Goal: Navigation & Orientation: Find specific page/section

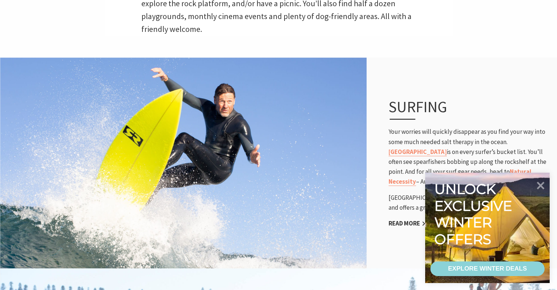
scroll to position [476, 0]
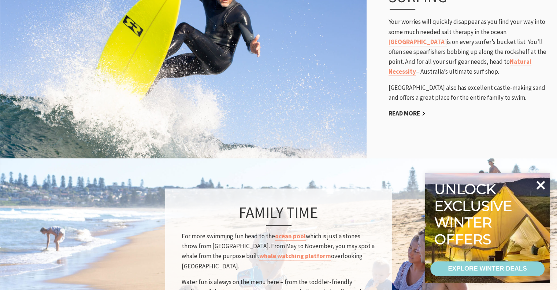
click at [543, 185] on icon at bounding box center [541, 185] width 18 height 18
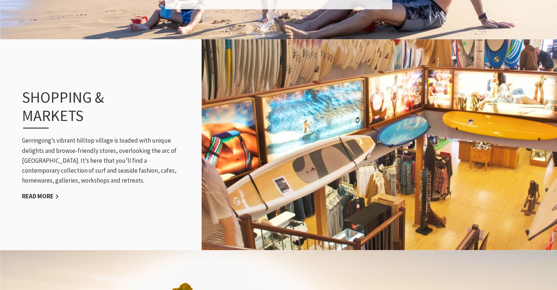
scroll to position [843, 0]
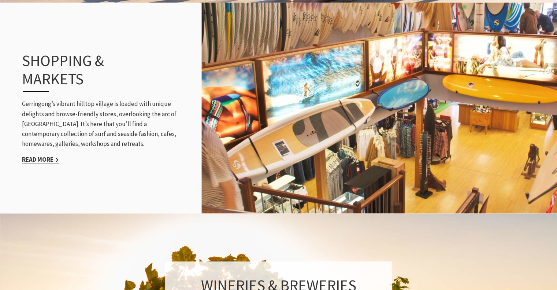
click at [34, 161] on link "Read More" at bounding box center [40, 159] width 37 height 8
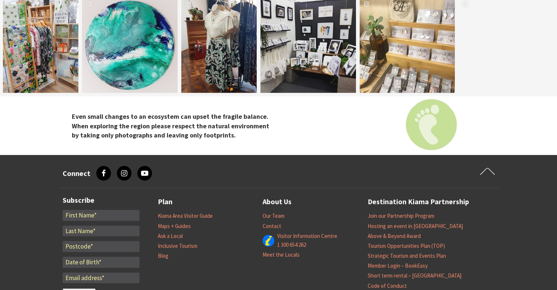
scroll to position [1429, 0]
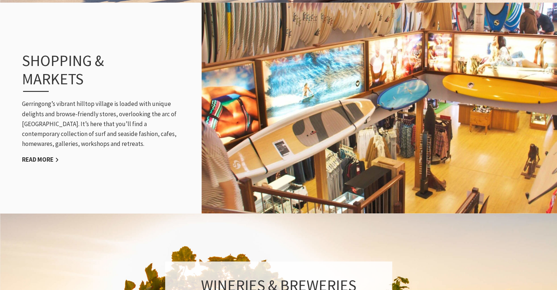
scroll to position [248, 566]
